Goal: Task Accomplishment & Management: Manage account settings

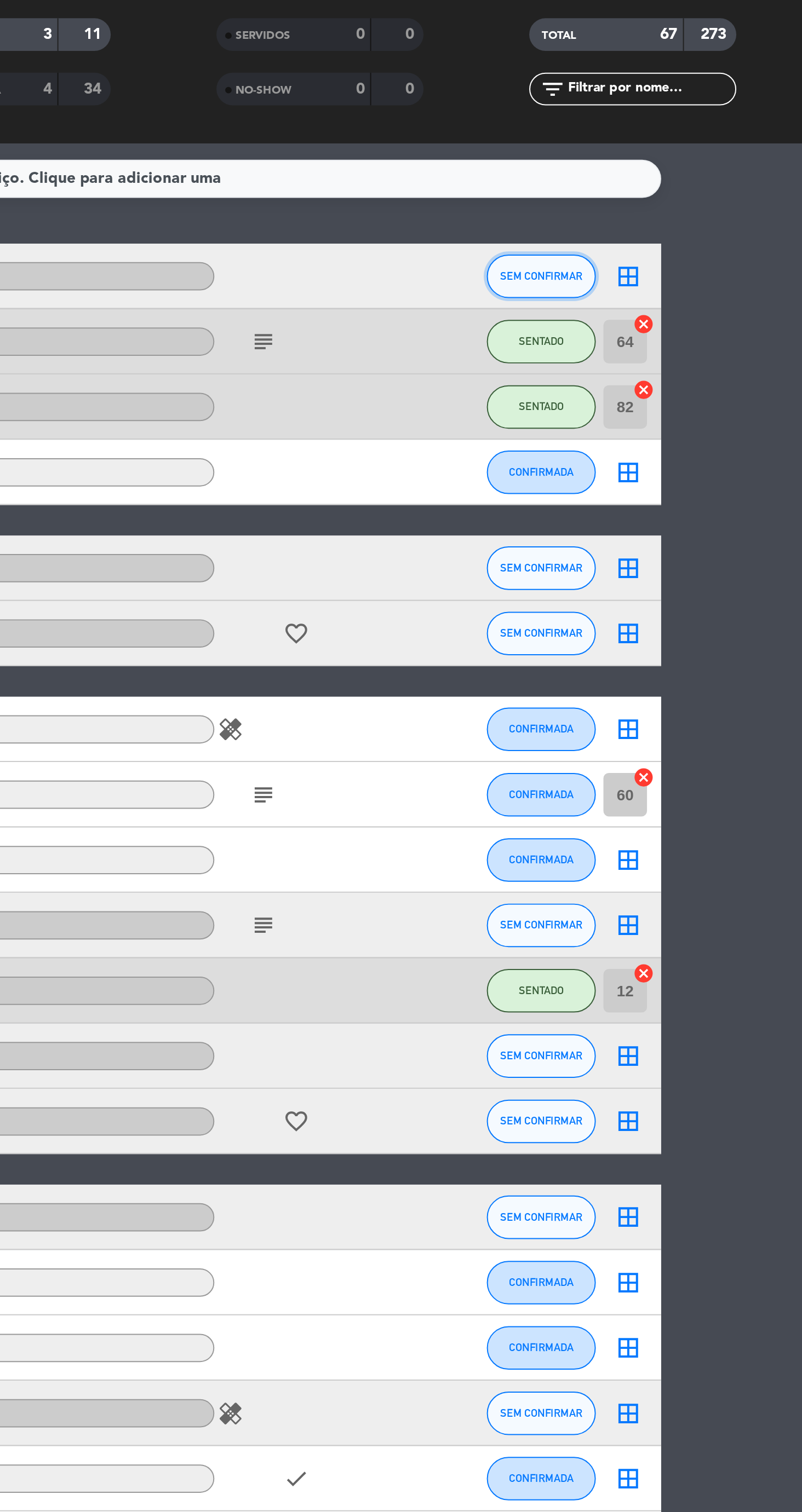
click at [669, 213] on span "SEM CONFIRMAR" at bounding box center [669, 214] width 41 height 6
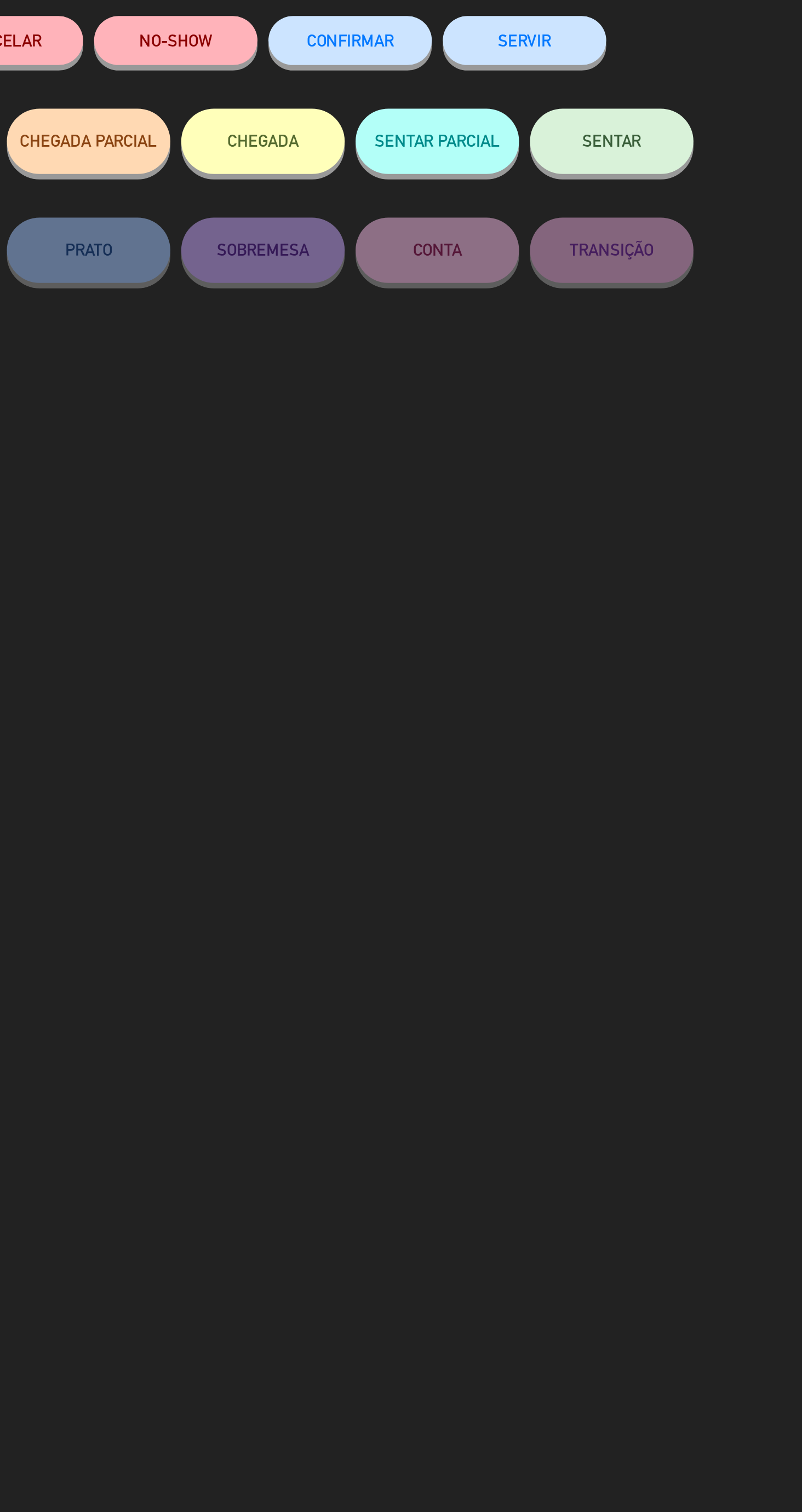
click at [596, 151] on button "SENTAR" at bounding box center [576, 146] width 82 height 33
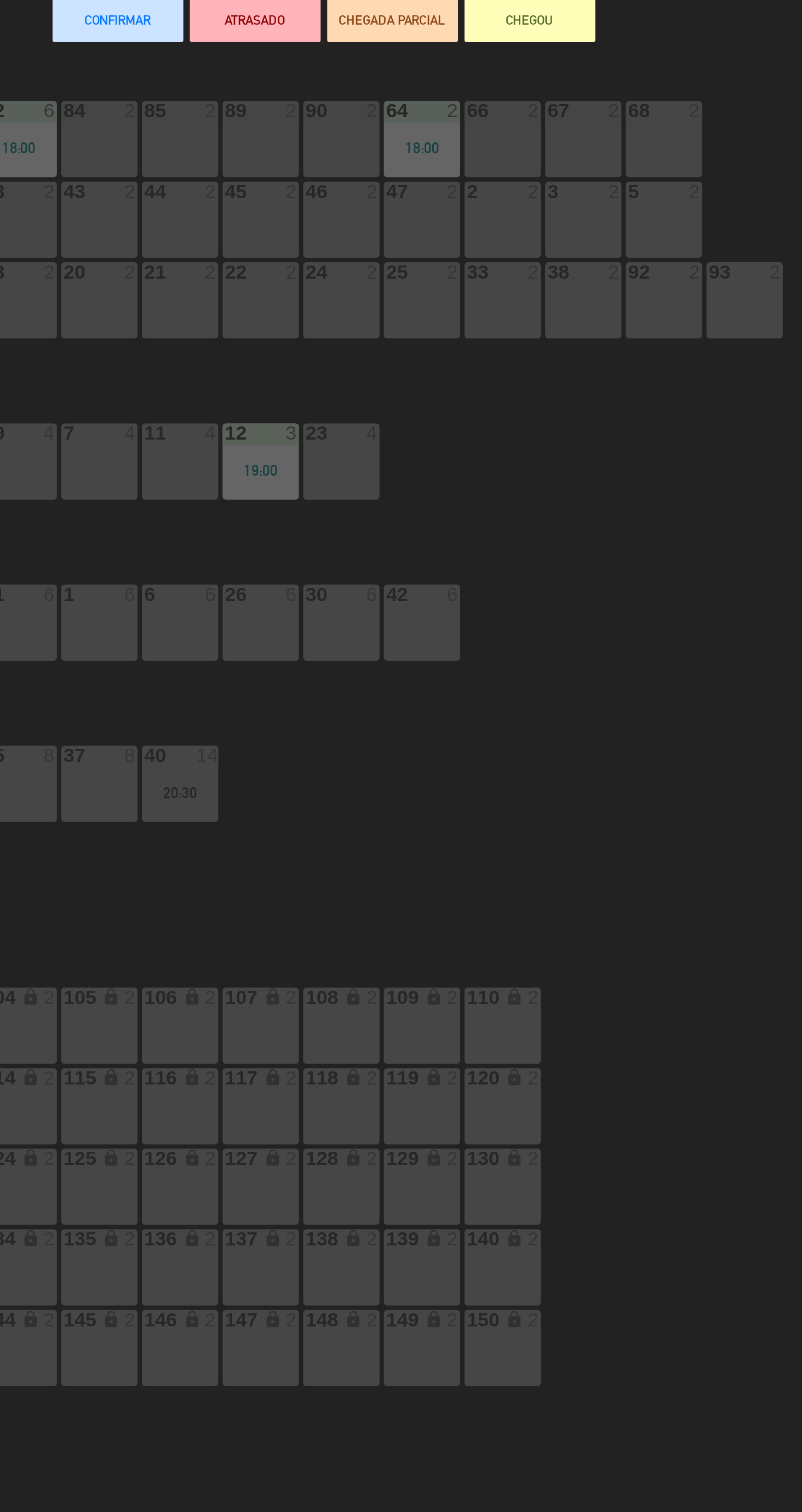
click at [611, 229] on div "92 2" at bounding box center [611, 226] width 39 height 39
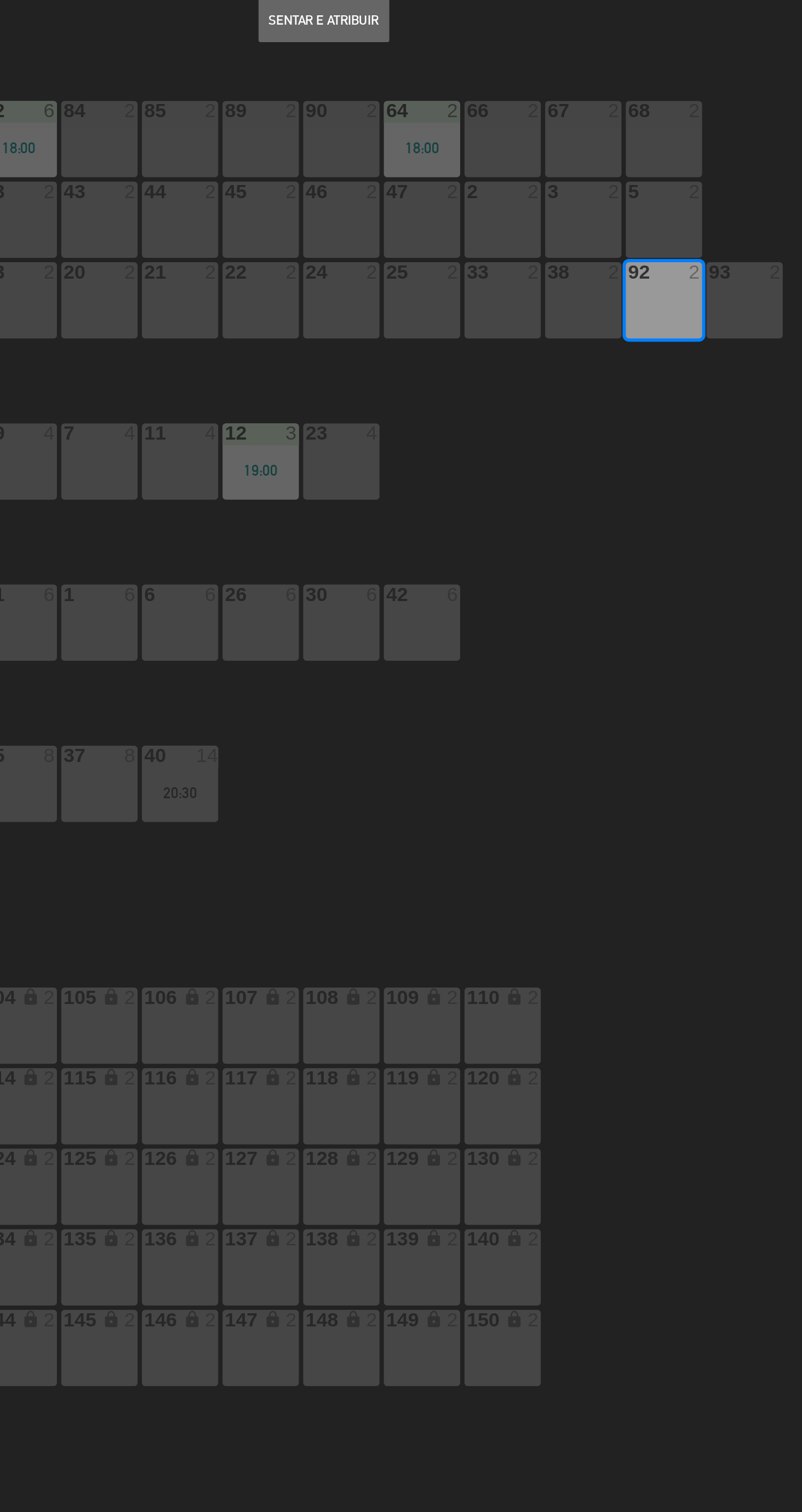
click at [452, 90] on button "Sentar e Atribuir" at bounding box center [441, 86] width 66 height 22
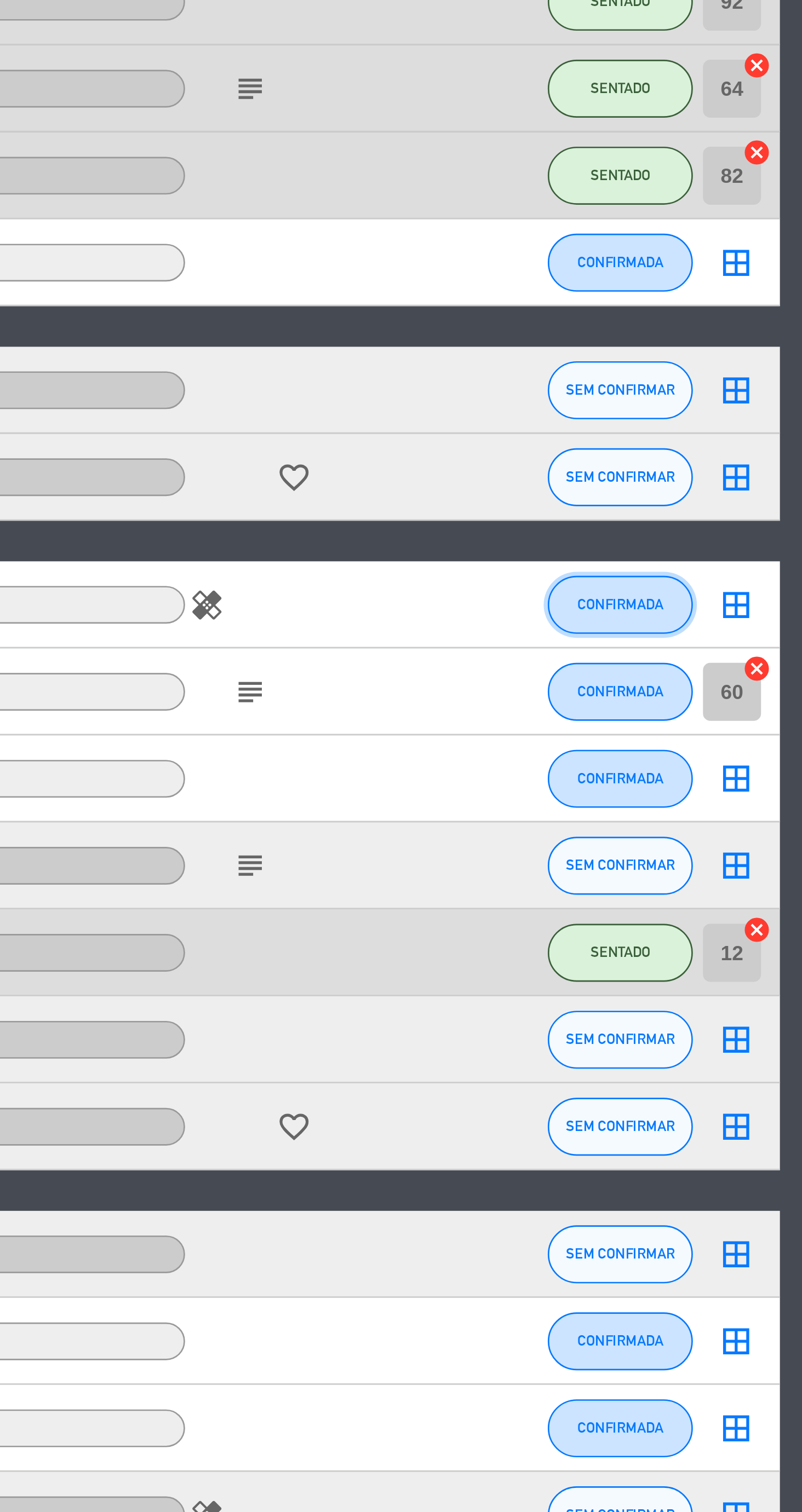
click at [671, 444] on span "CONFIRMADA" at bounding box center [669, 441] width 33 height 6
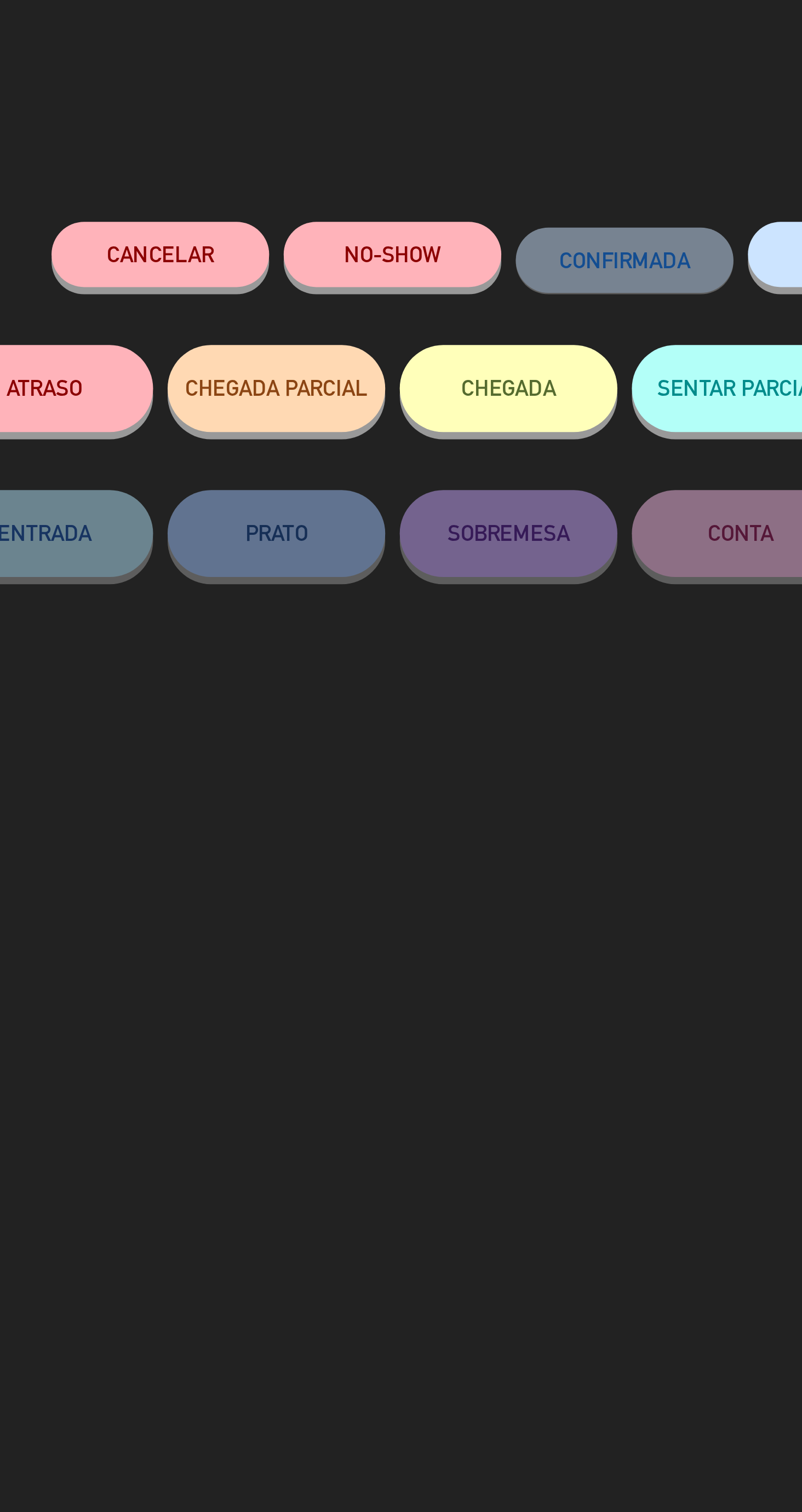
click at [283, 102] on button "Cancelar" at bounding box center [269, 95] width 82 height 25
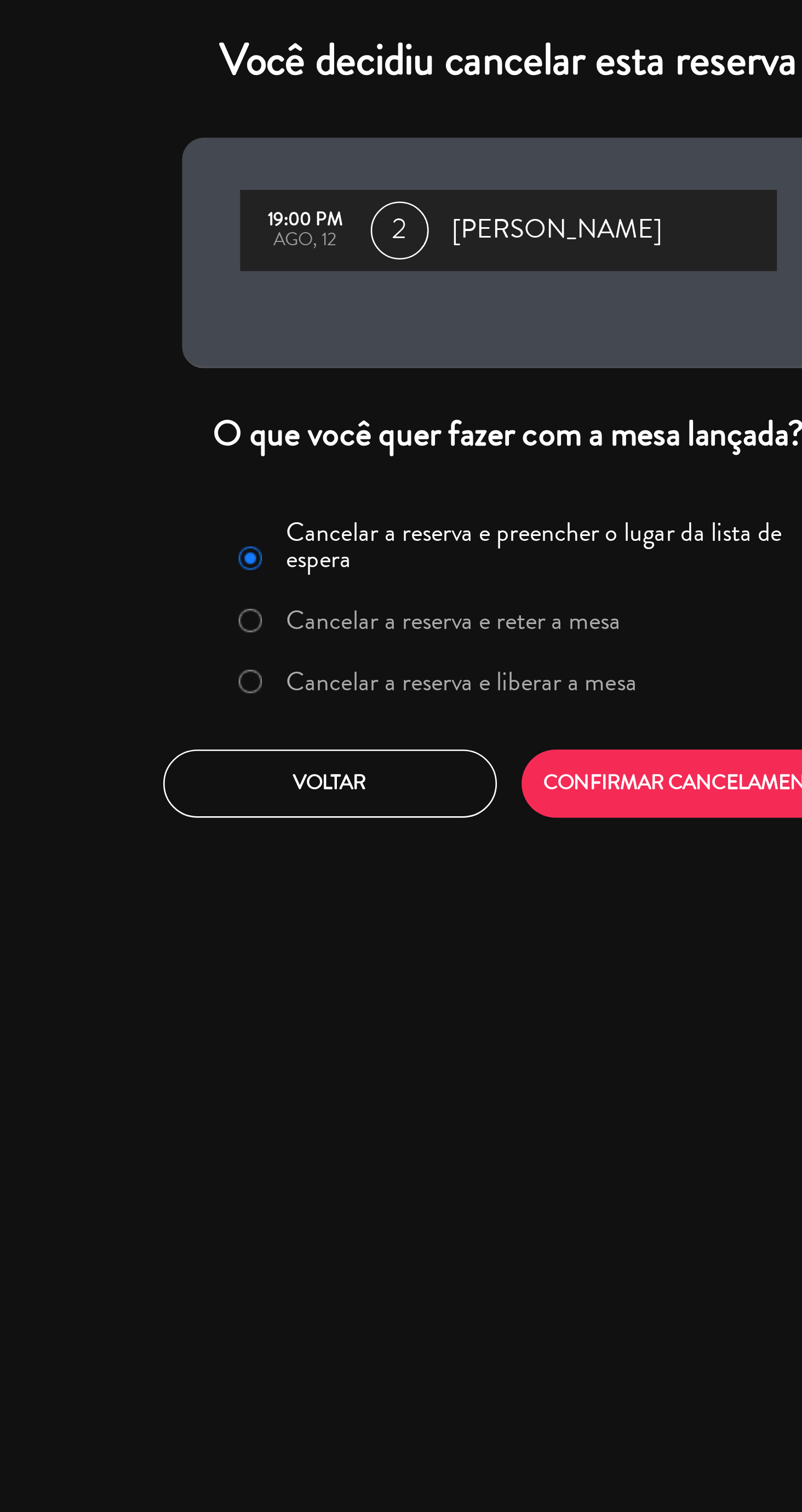
click at [420, 257] on label "Cancelar a reserva e liberar a mesa" at bounding box center [382, 257] width 132 height 10
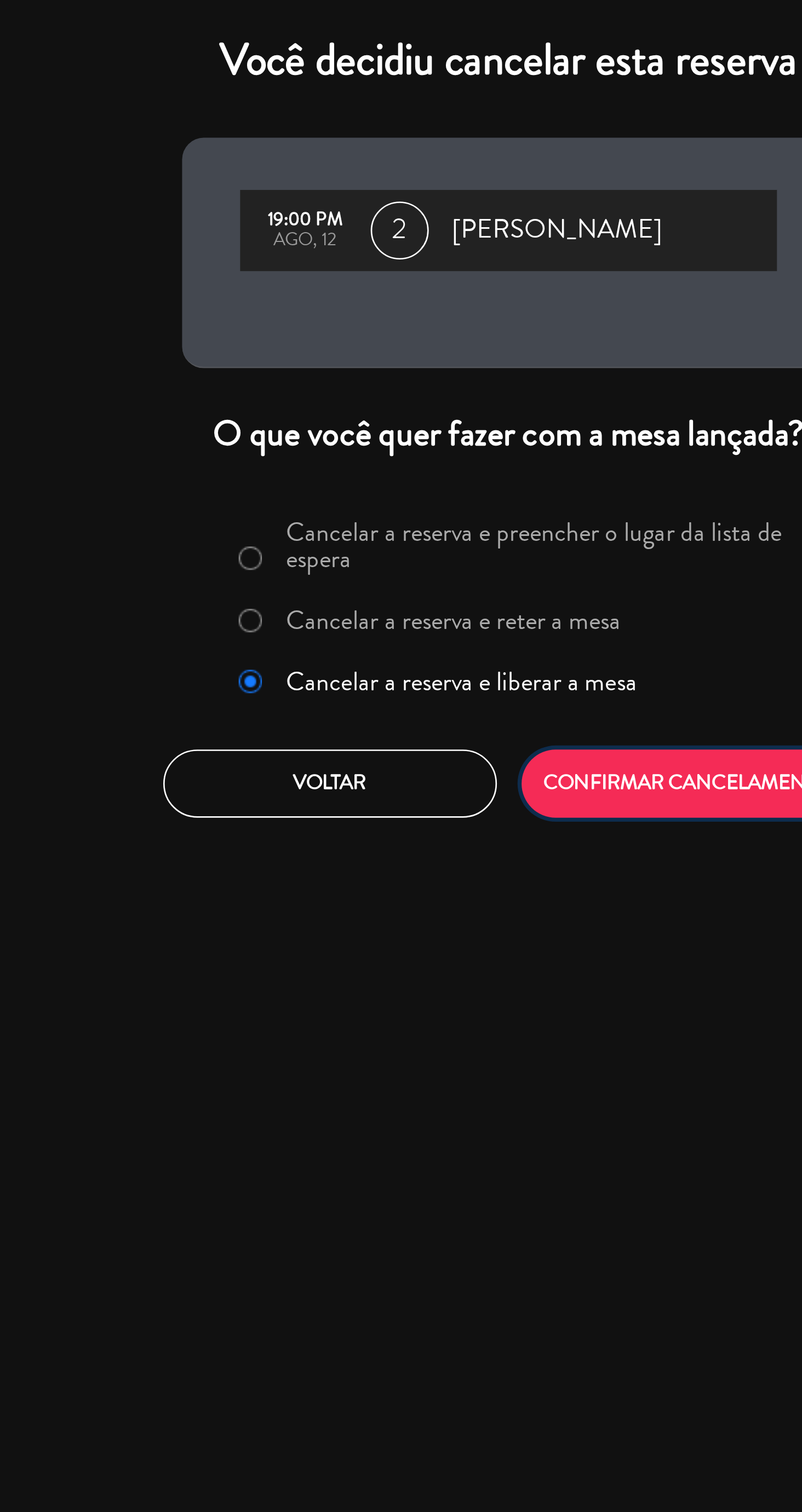
click at [449, 300] on button "CONFIRMAR CANCELAMENTO" at bounding box center [468, 296] width 126 height 26
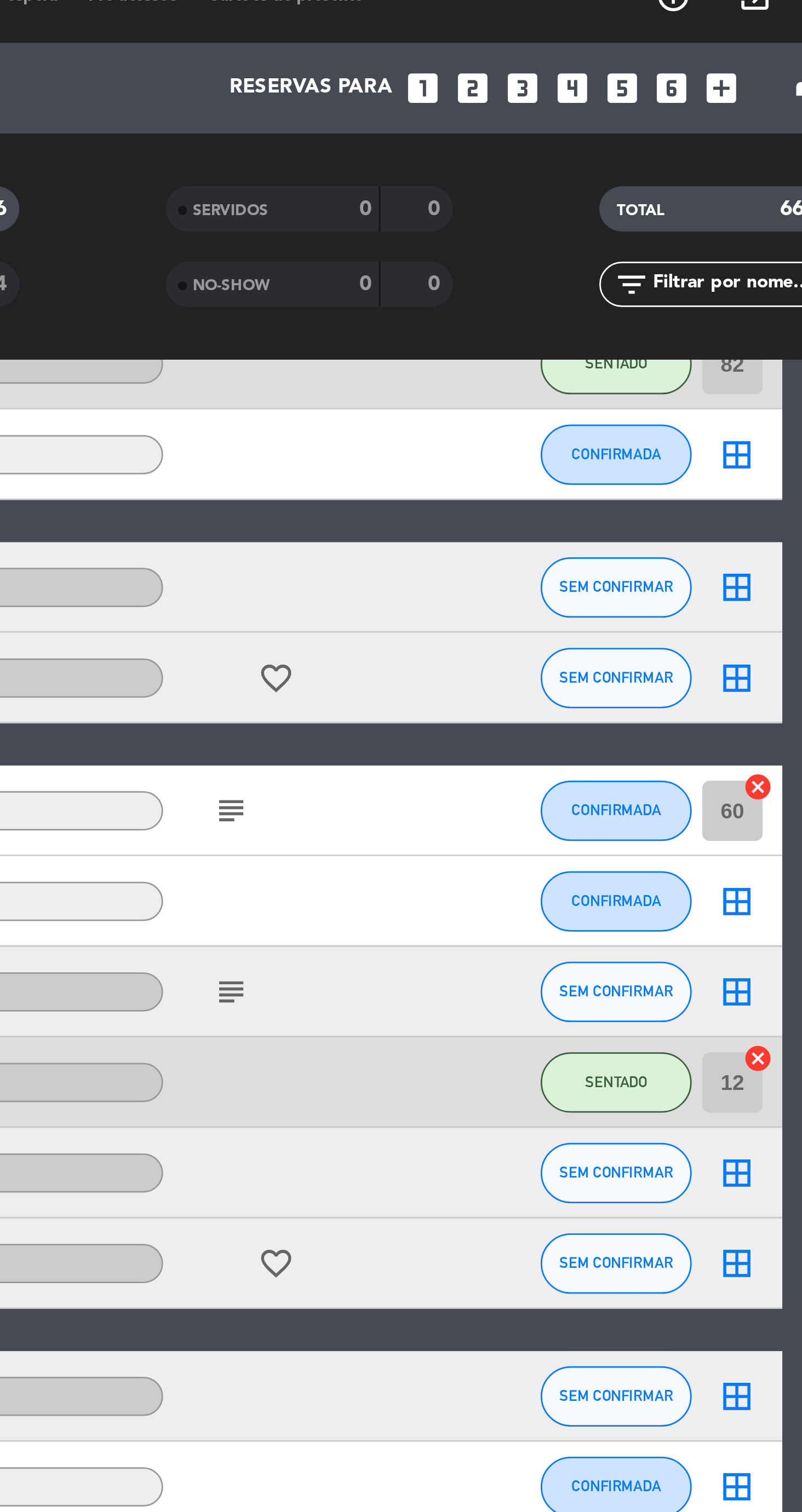
click at [668, 54] on icon "looks_5" at bounding box center [671, 49] width 14 height 14
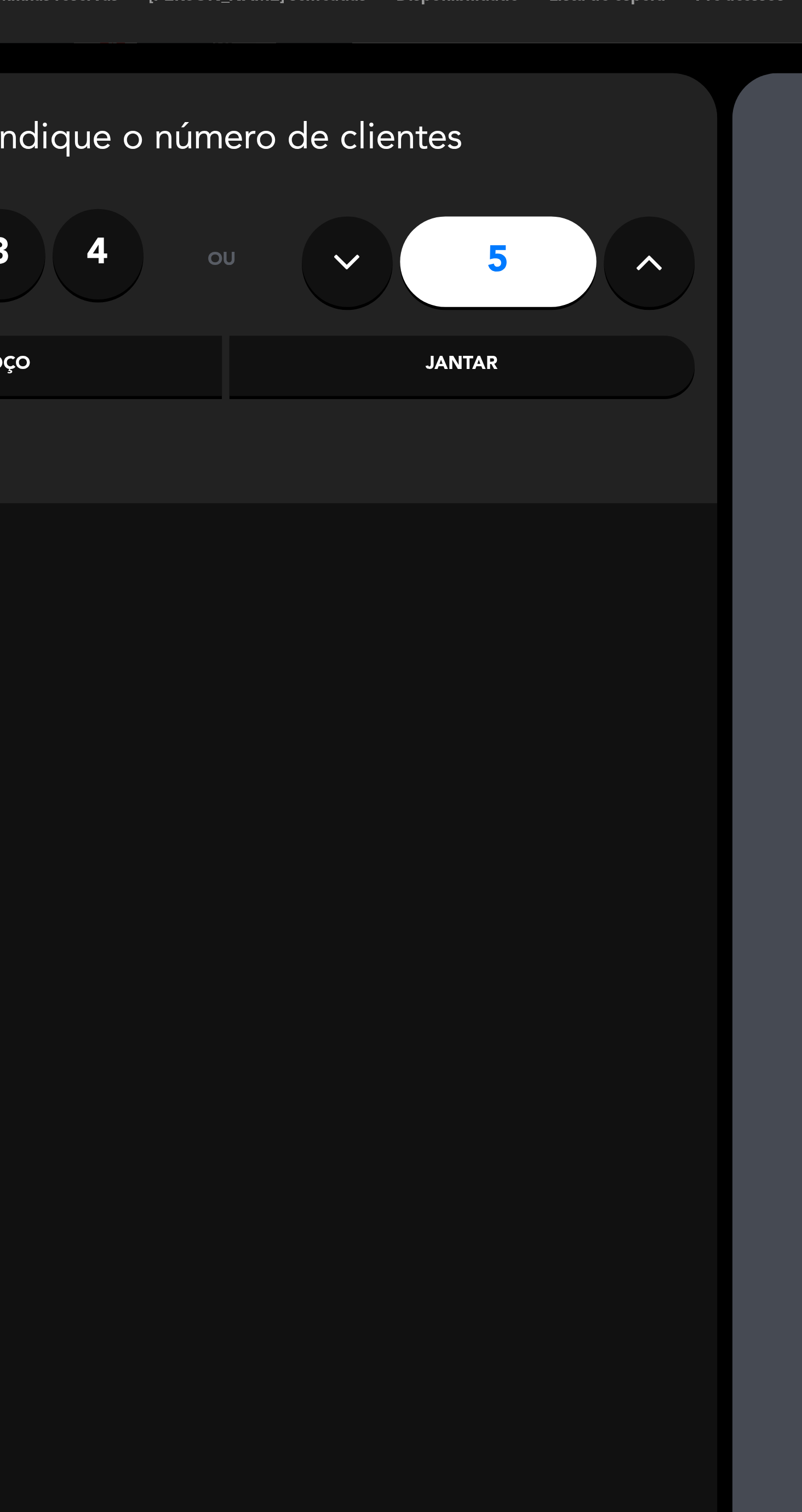
click at [425, 157] on div "Jantar" at bounding box center [393, 150] width 169 height 22
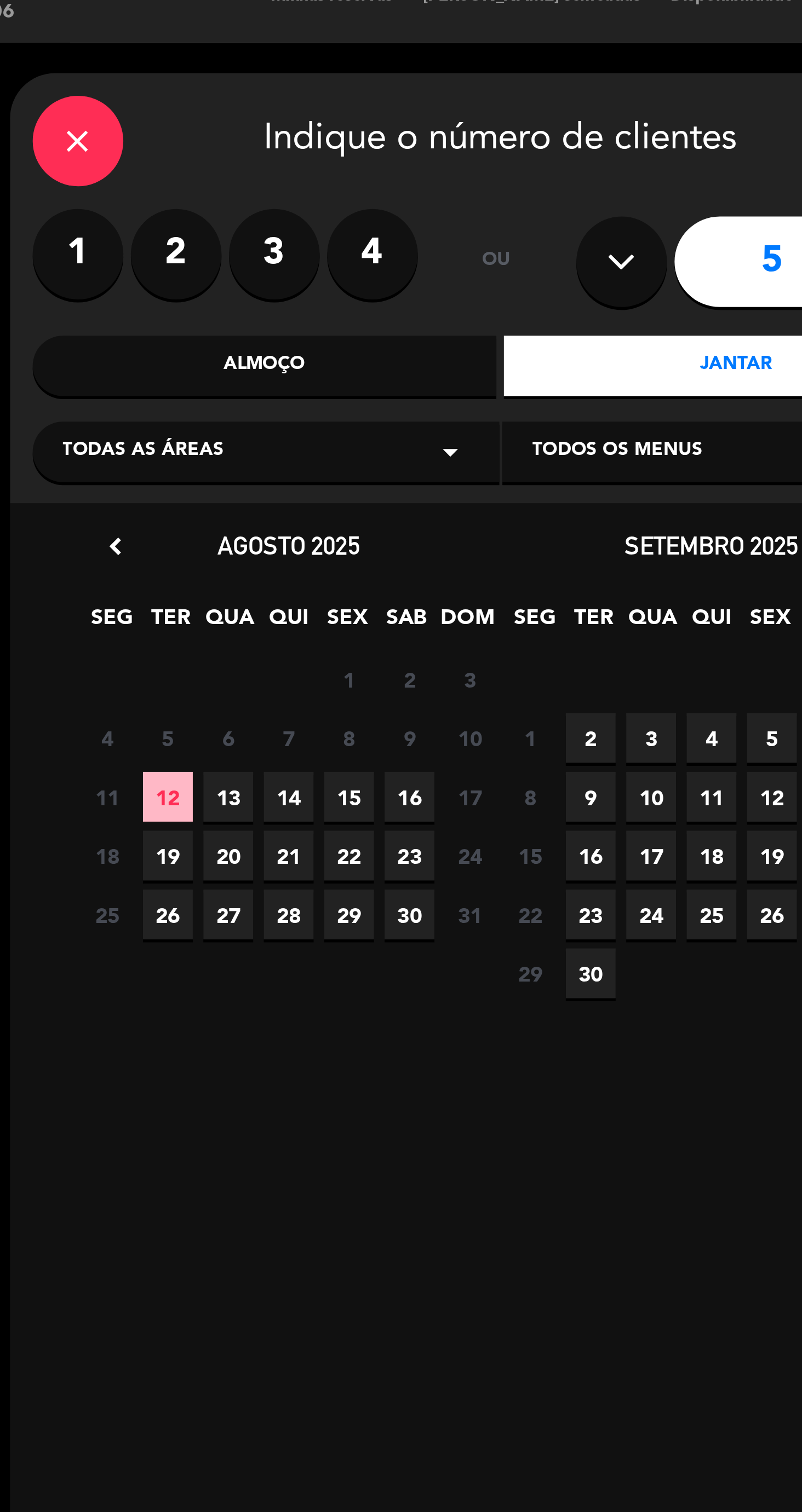
click at [187, 307] on span "12" at bounding box center [187, 307] width 18 height 18
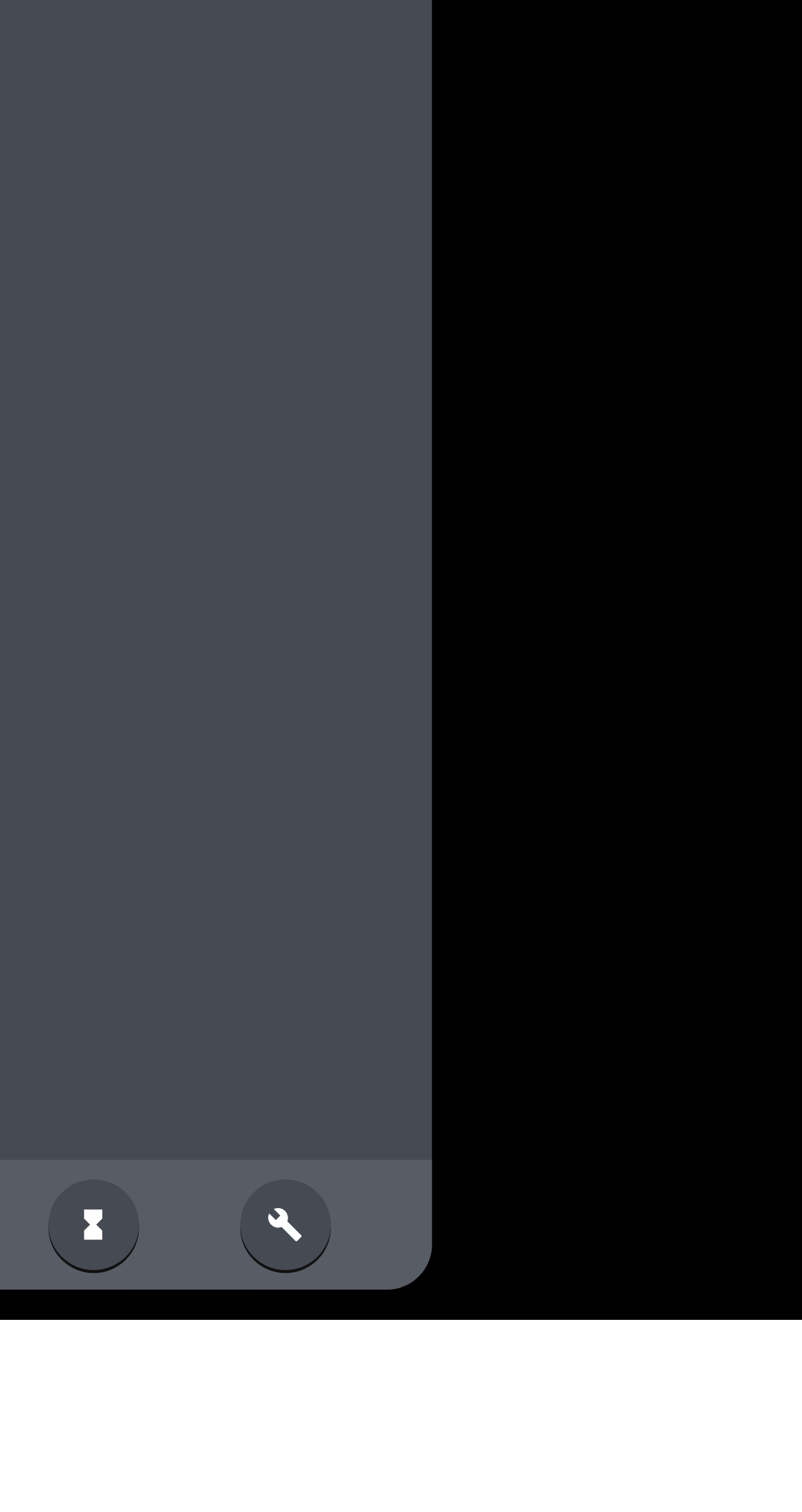
click at [609, 1483] on icon "build" at bounding box center [613, 1476] width 13 height 13
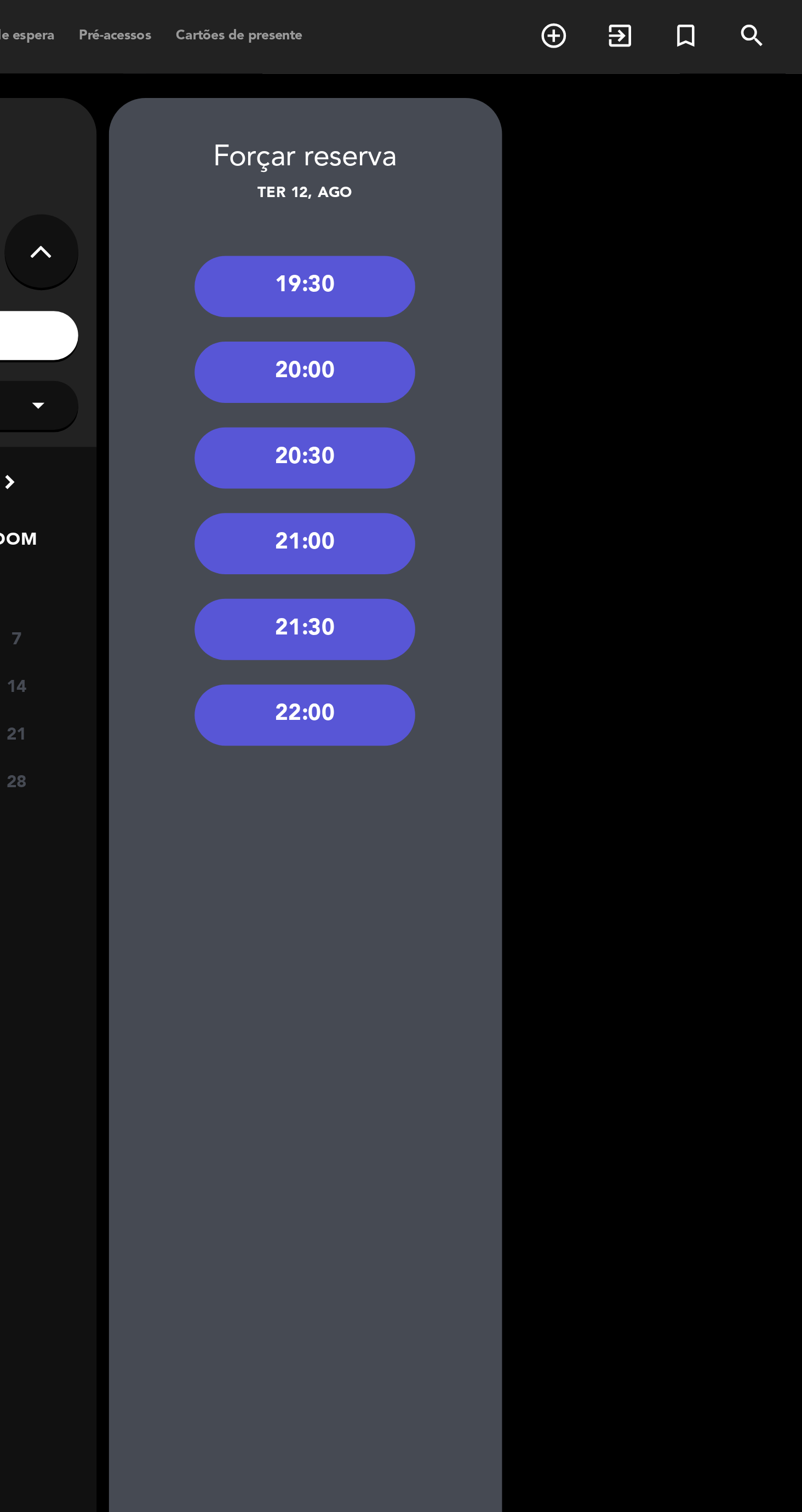
click at [607, 127] on div "19:30" at bounding box center [578, 128] width 98 height 28
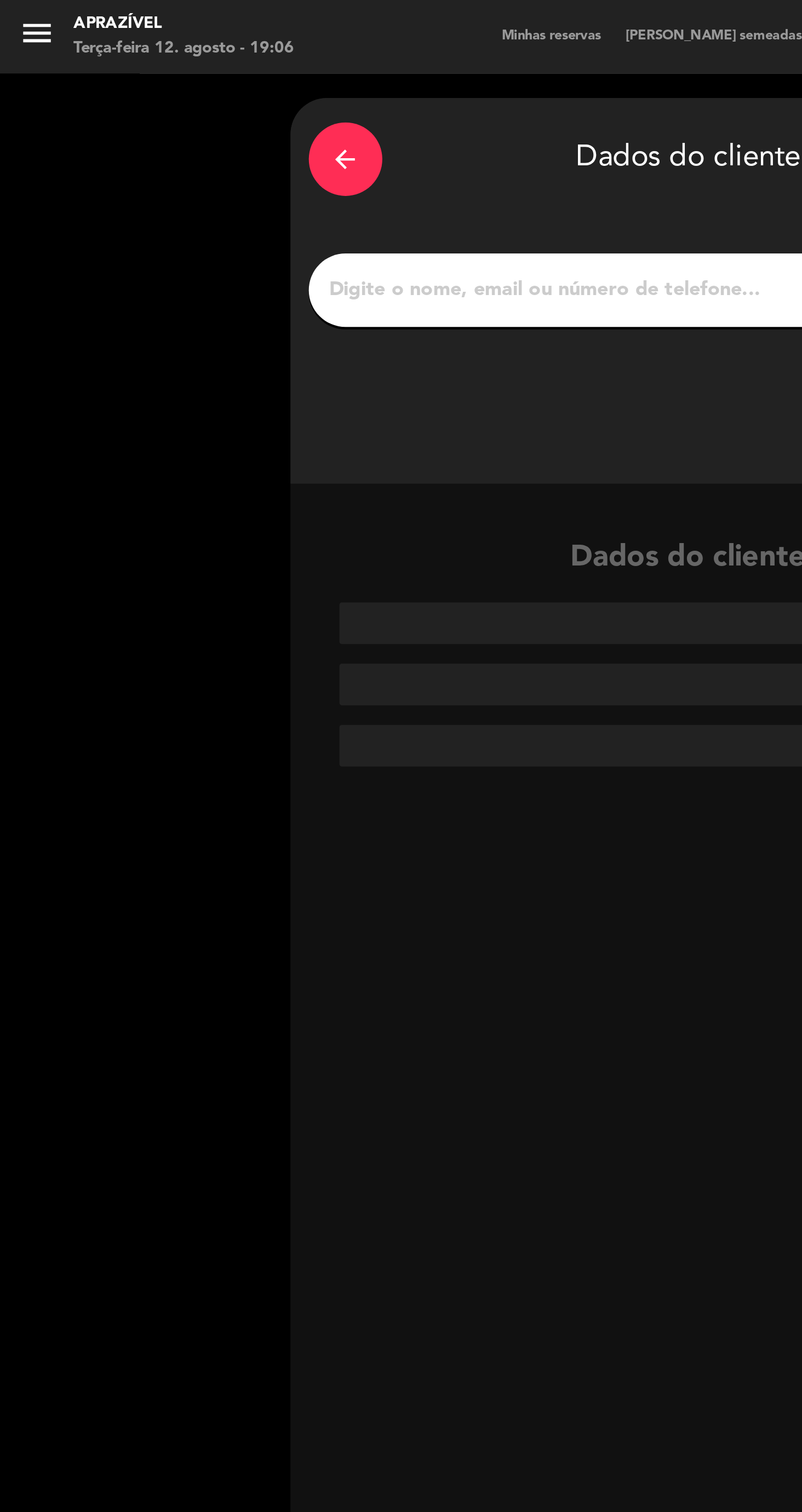
click at [256, 134] on input "1" at bounding box center [307, 129] width 323 height 15
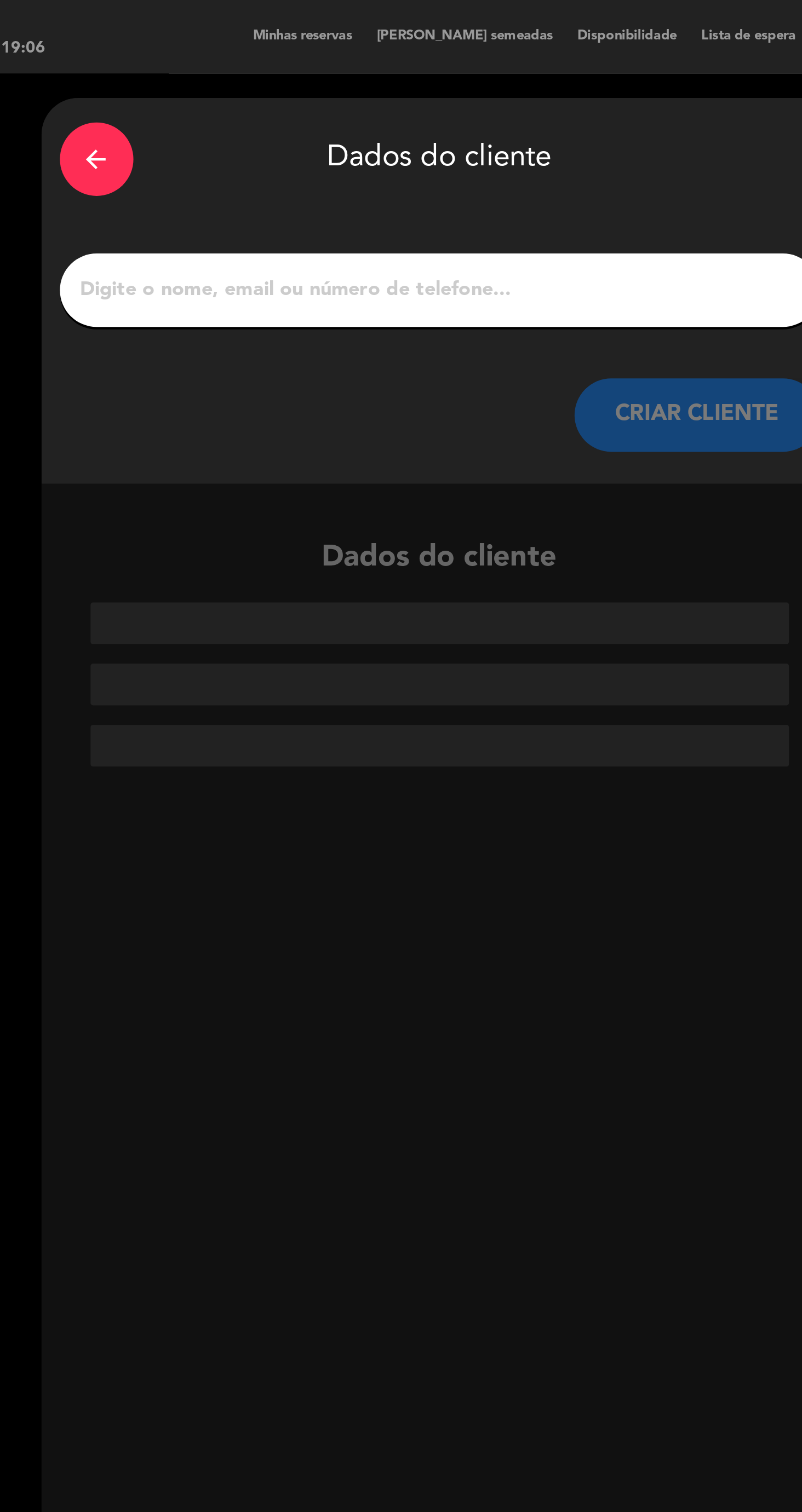
type input "Família [PERSON_NAME]"
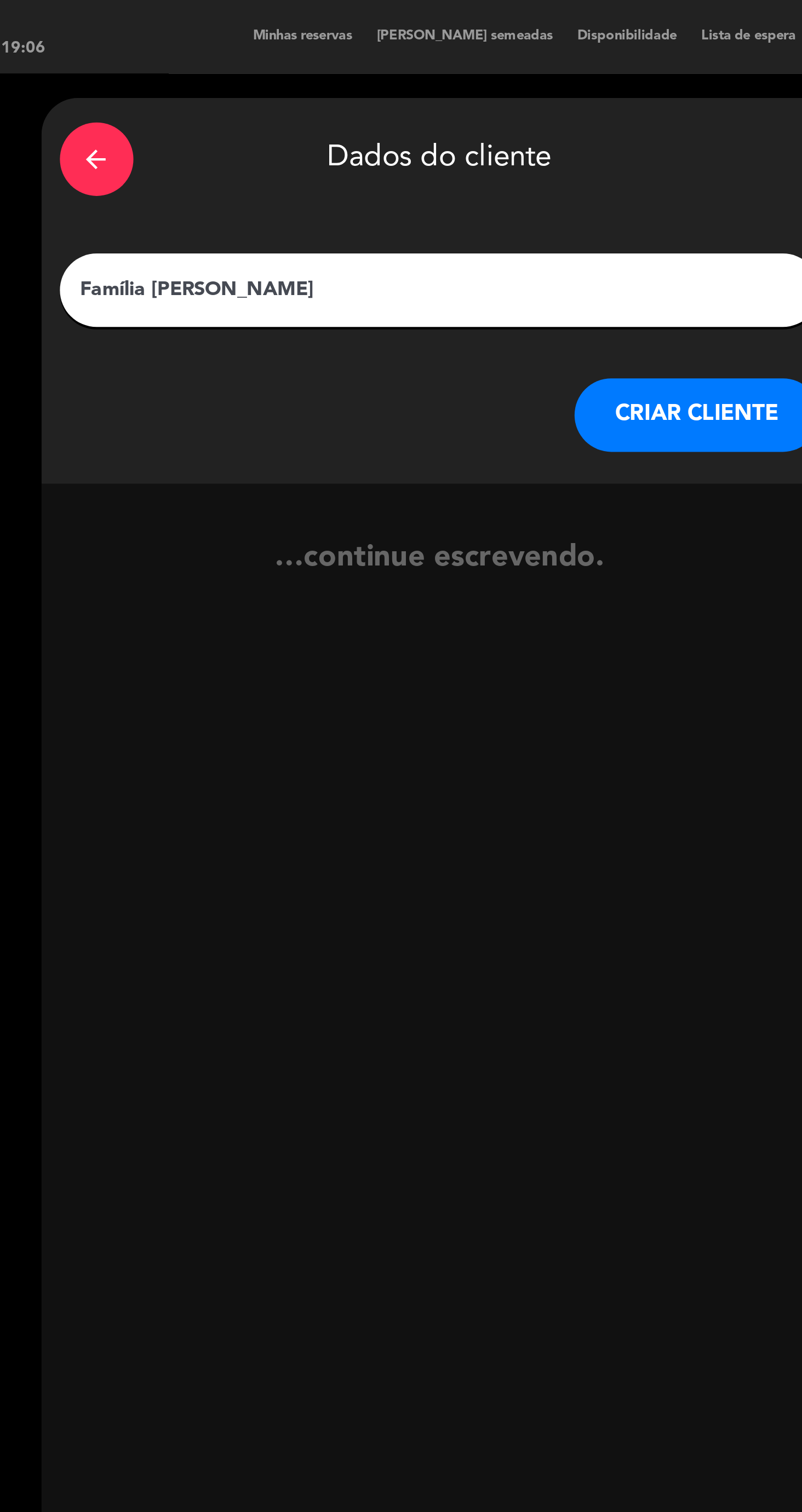
click at [424, 185] on button "CRIAR CLIENTE" at bounding box center [423, 185] width 109 height 33
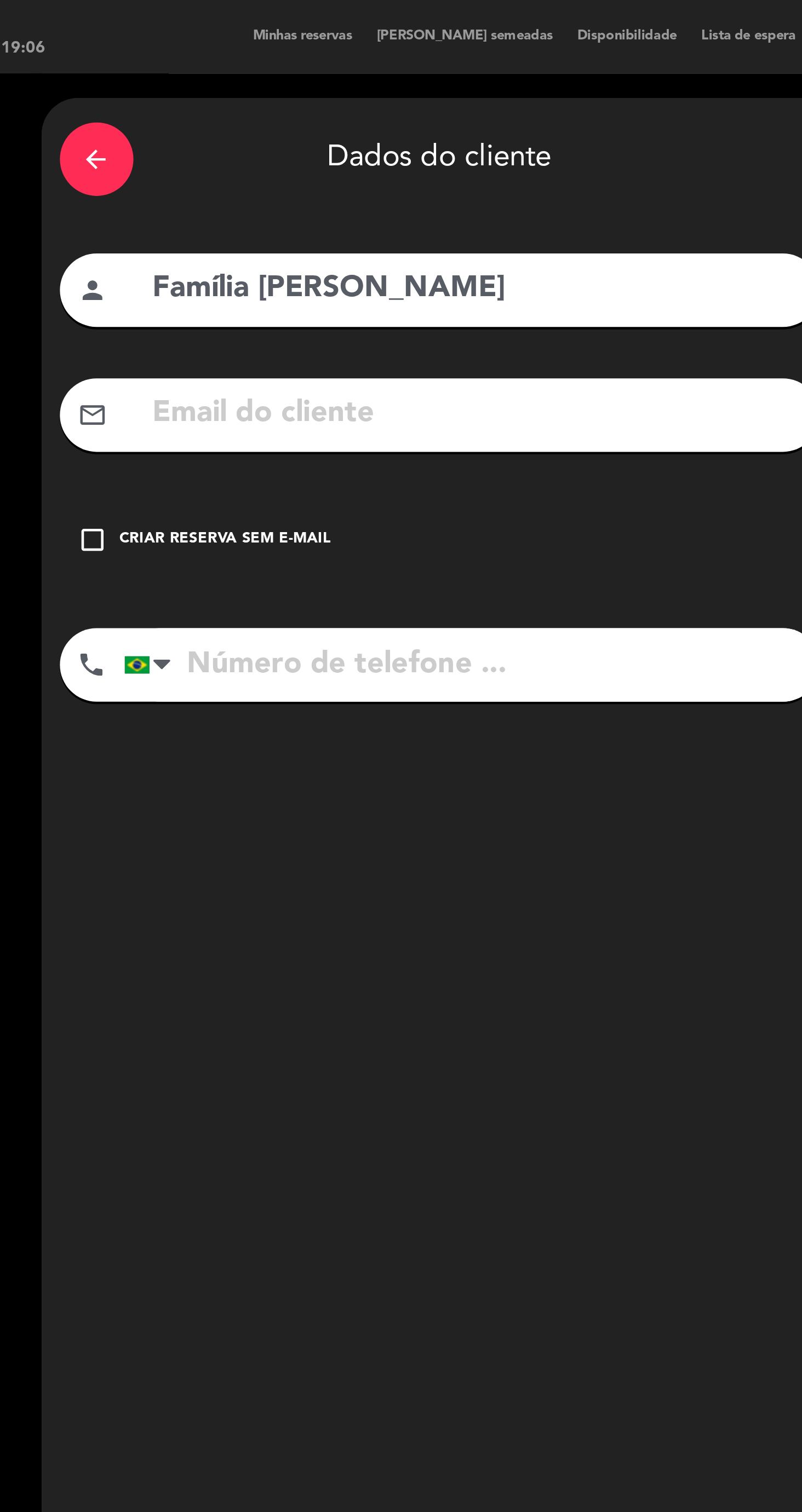
click at [193, 241] on div "Criar reserva sem e-mail" at bounding box center [211, 241] width 94 height 11
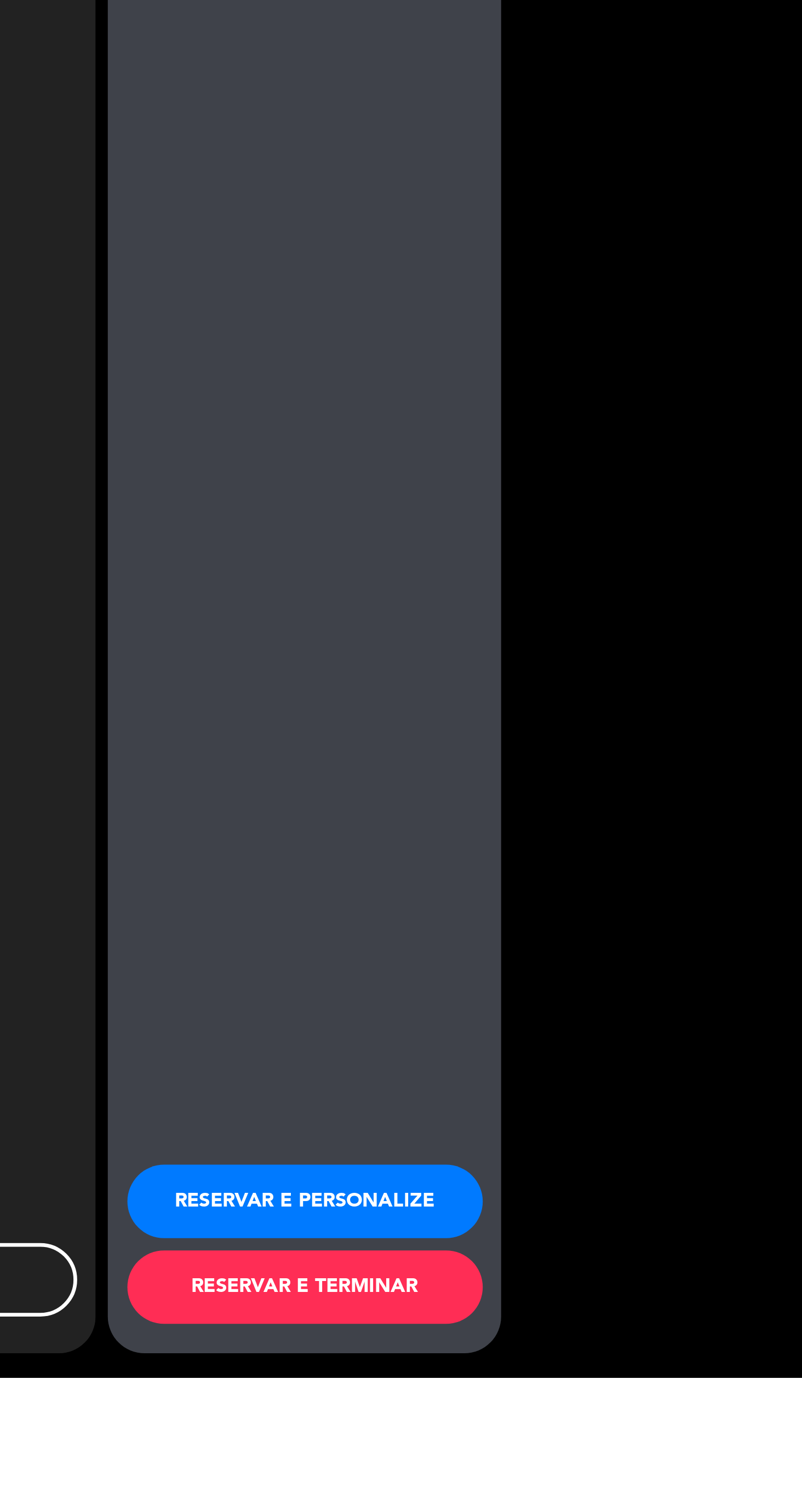
click at [555, 1449] on button "RESERVAR E PERSONALIZE" at bounding box center [580, 1433] width 159 height 33
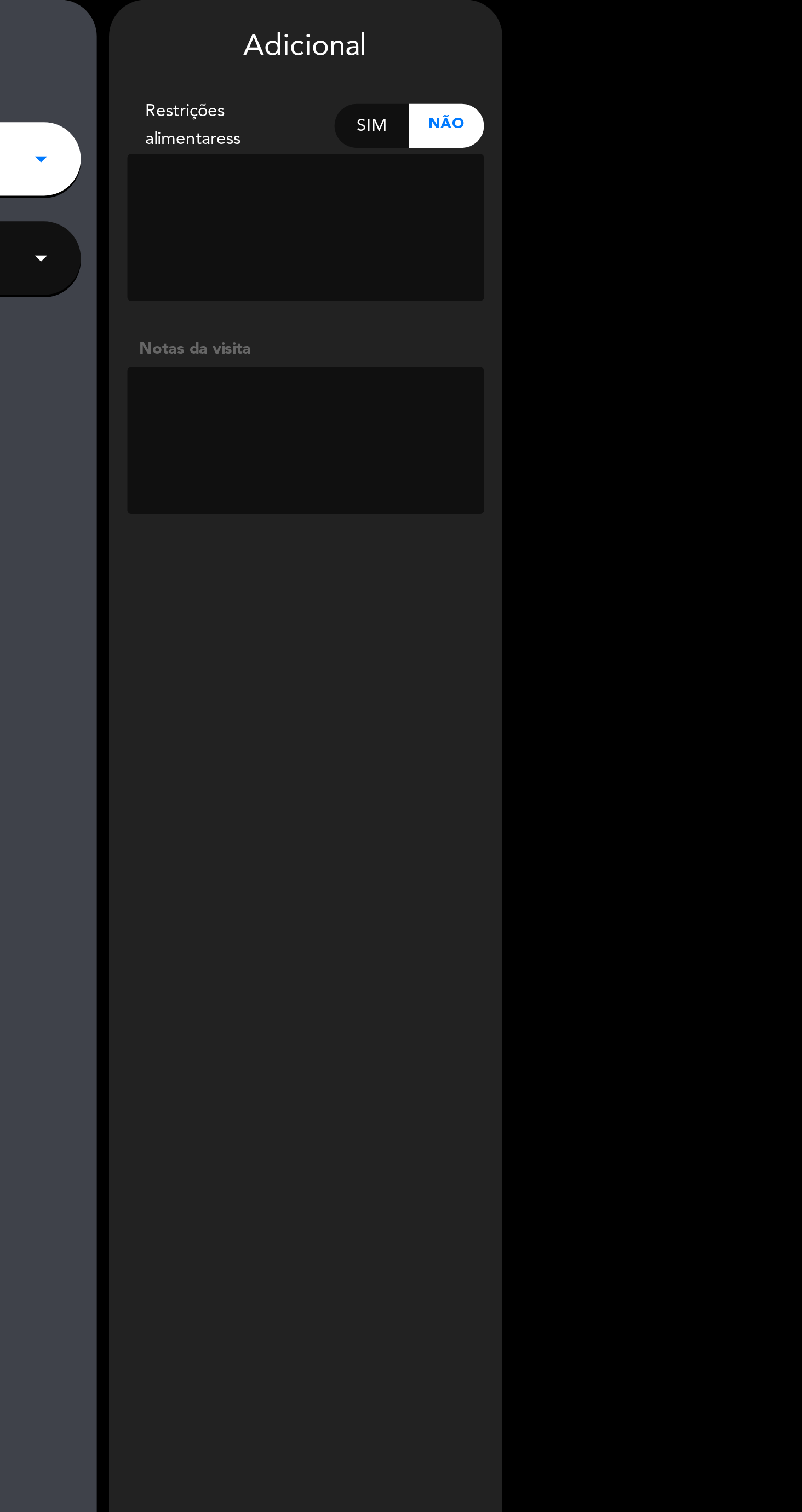
click at [605, 248] on textarea at bounding box center [580, 241] width 160 height 65
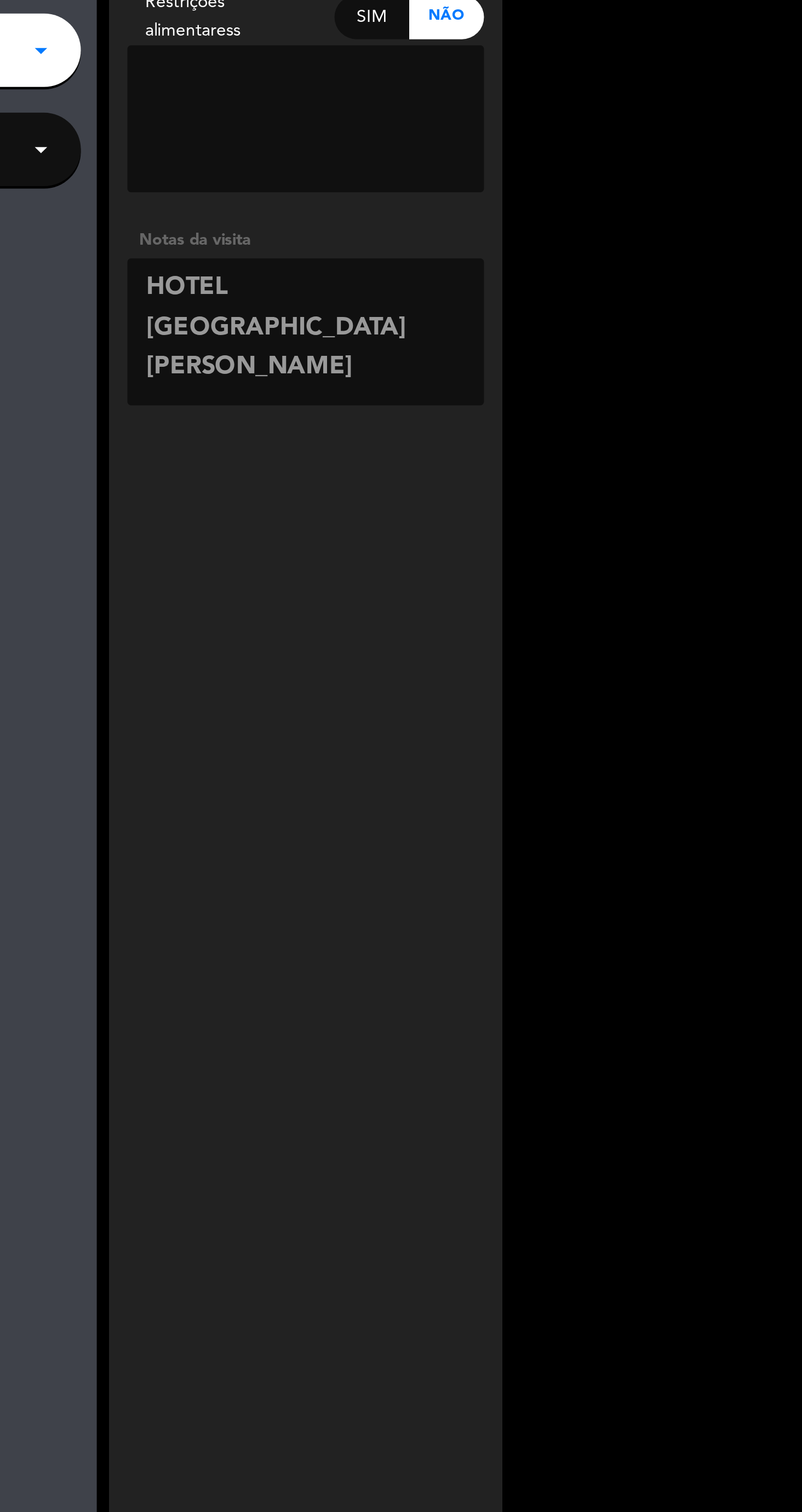
type textarea "HOTEL [GEOGRAPHIC_DATA][PERSON_NAME]"
click at [590, 378] on div "Adicional Restrições alimentaress Sim Não Notas da visita [PERSON_NAME]" at bounding box center [579, 772] width 176 height 1456
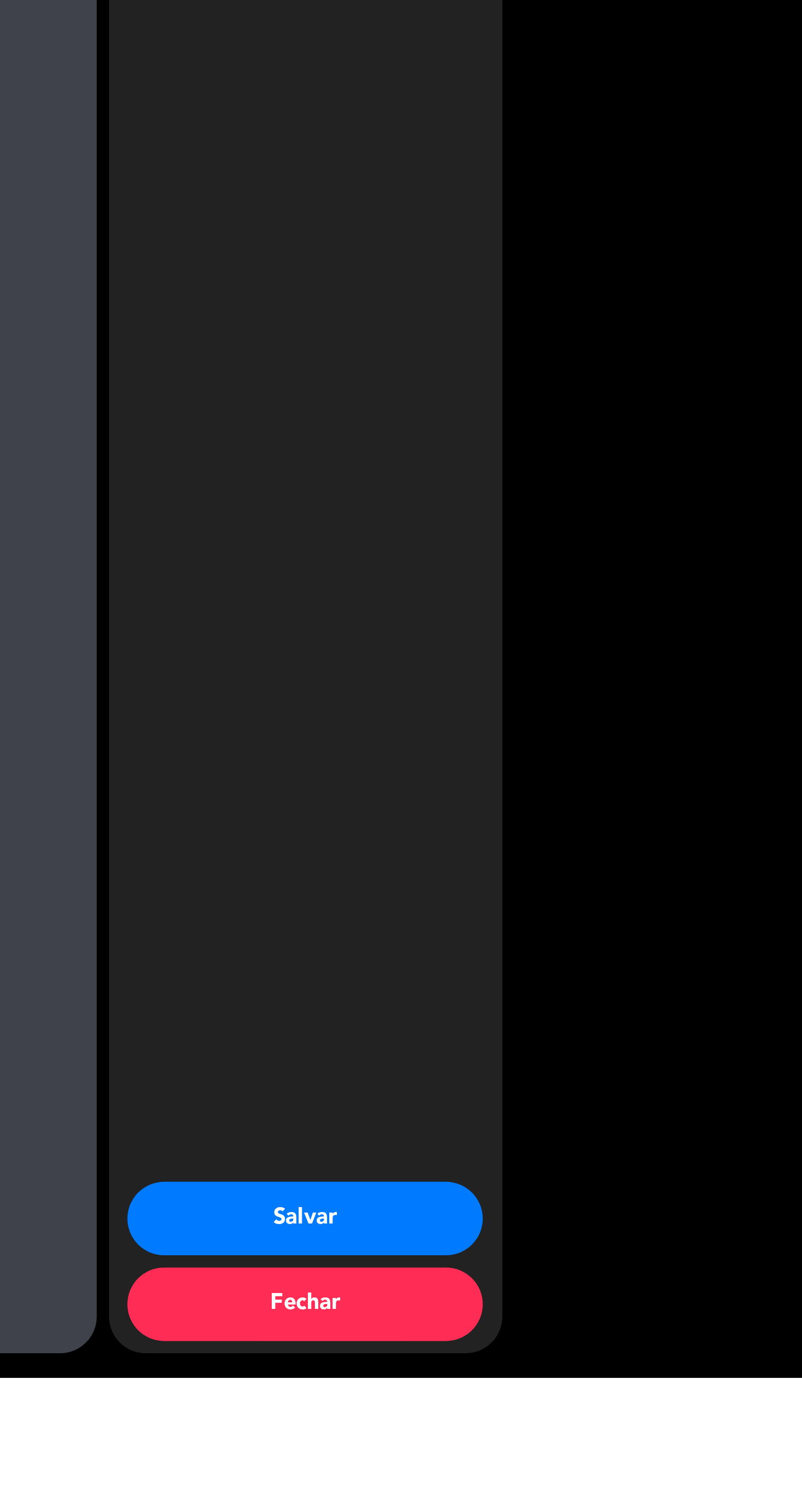
click at [542, 1456] on button "Salvar" at bounding box center [580, 1440] width 159 height 33
